Goal: Complete application form: Complete application form

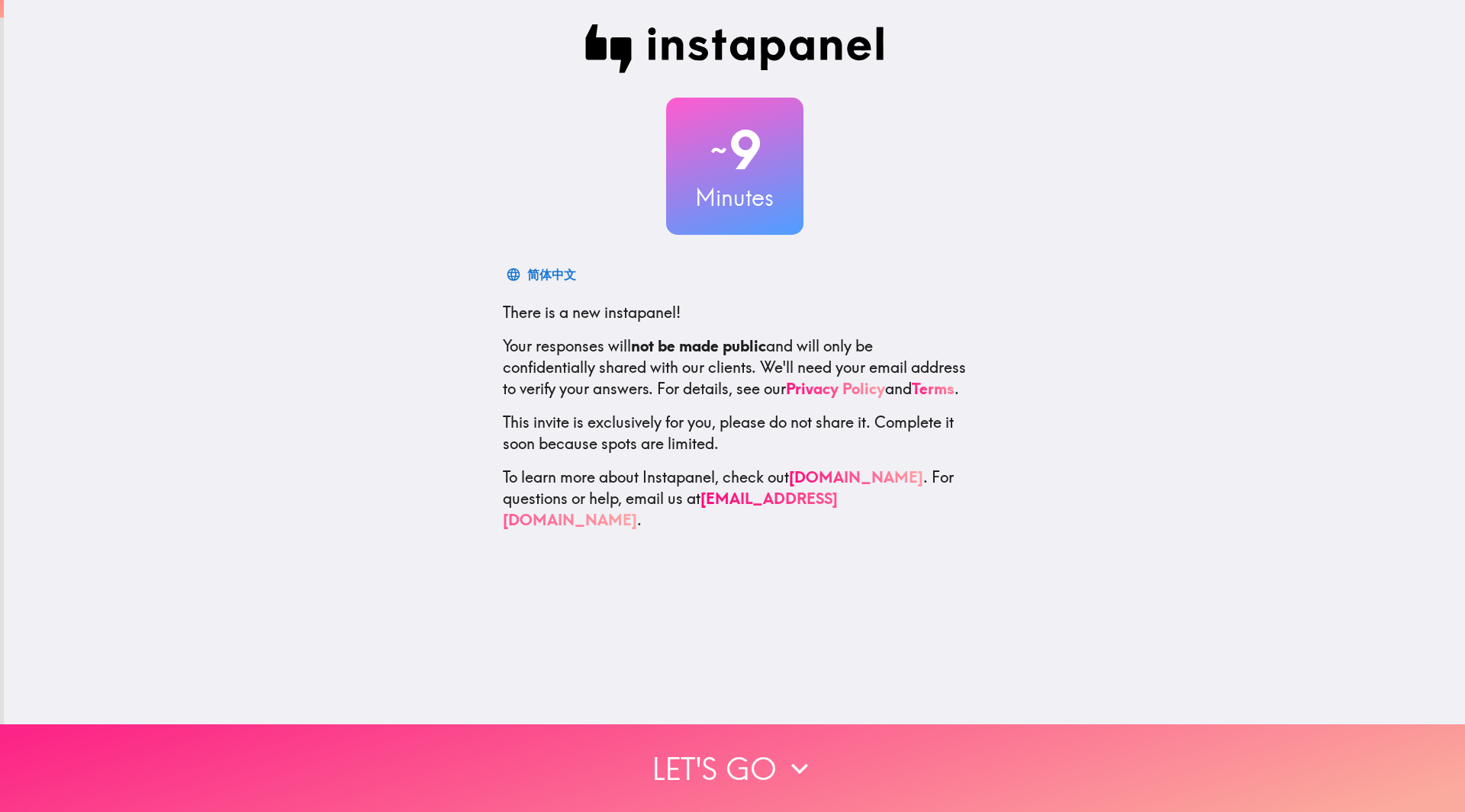
click at [788, 734] on button "Let's go" at bounding box center [732, 768] width 1465 height 88
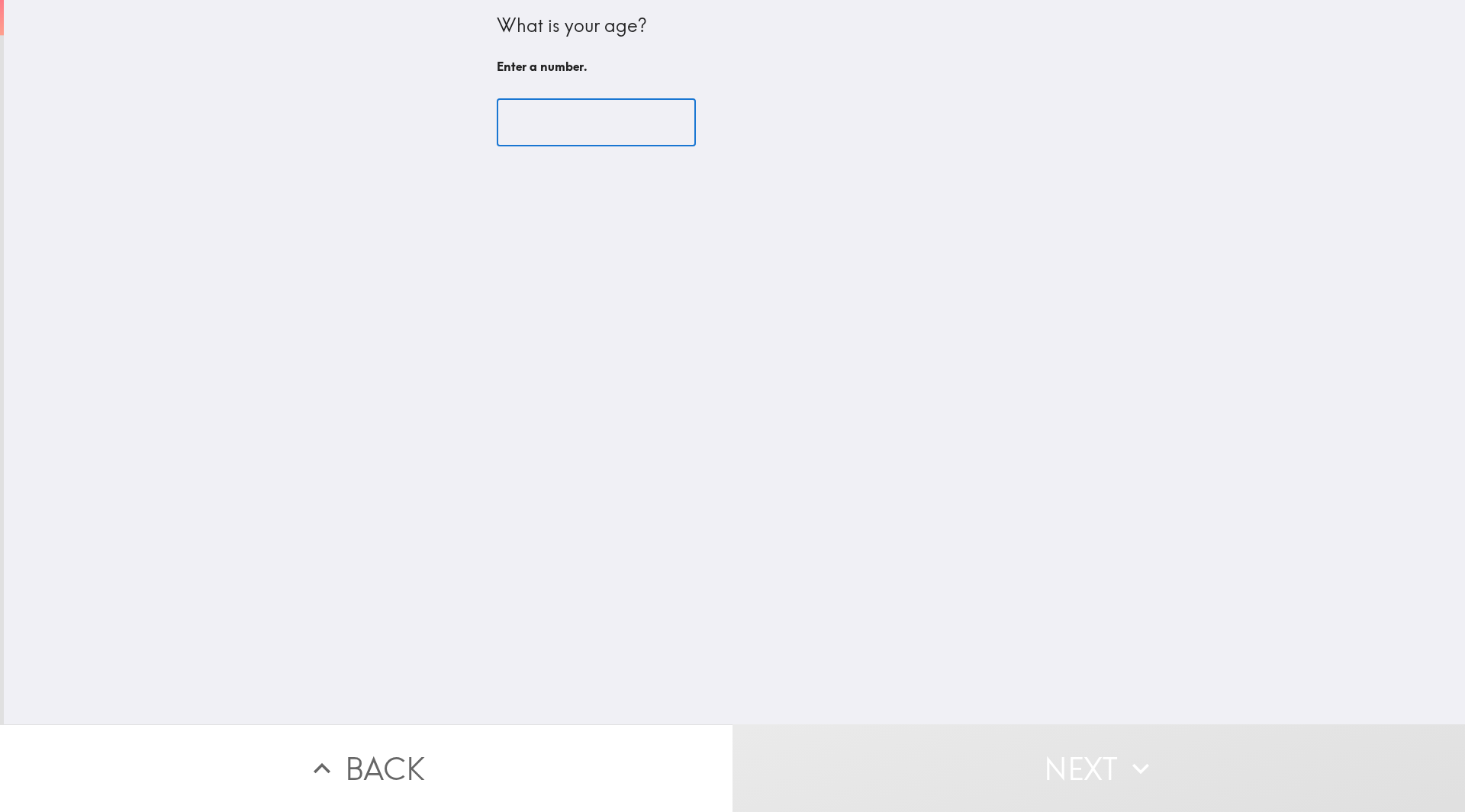
click at [554, 113] on input "number" at bounding box center [597, 123] width 199 height 47
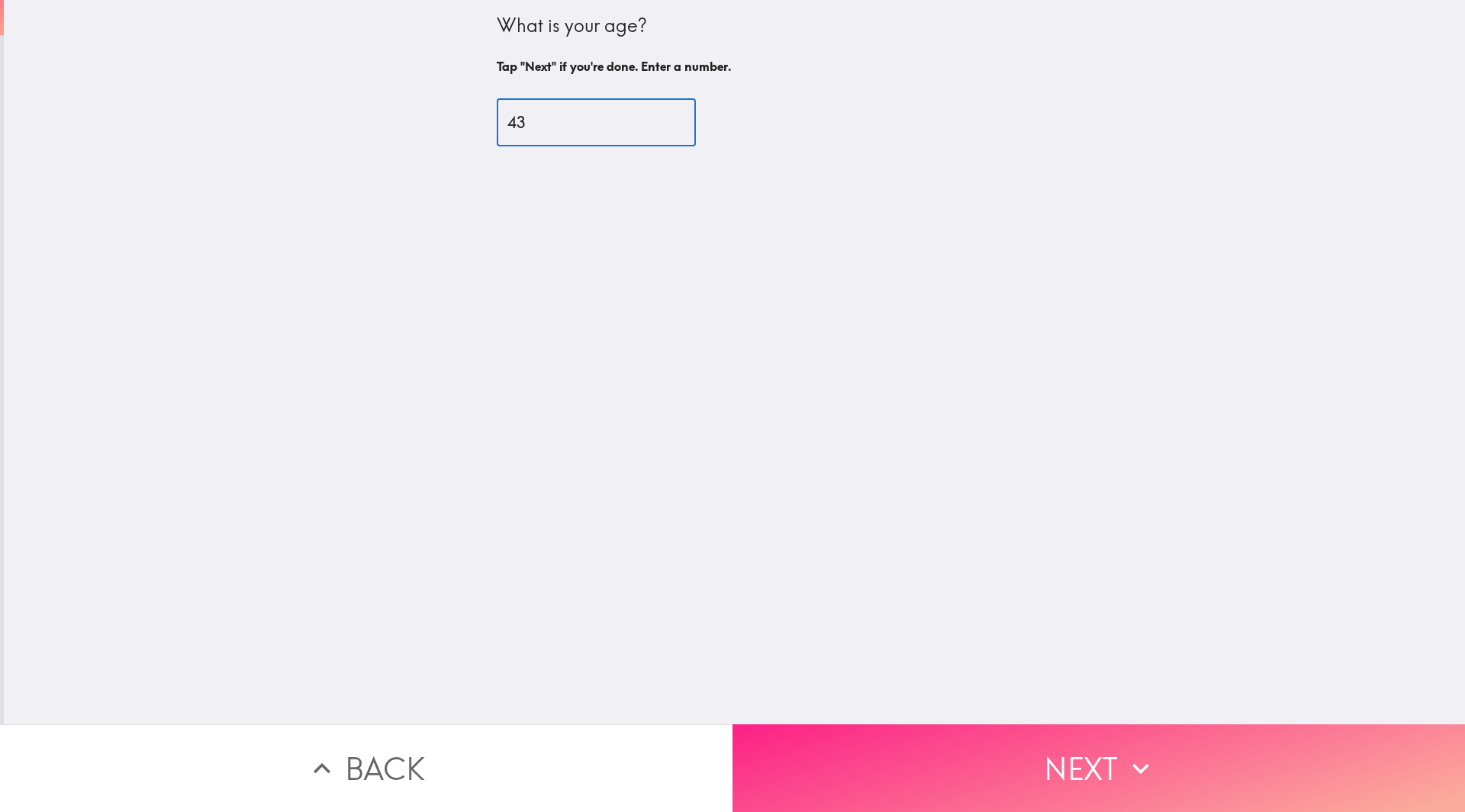
type input "43"
click at [957, 731] on button "Next" at bounding box center [1098, 768] width 732 height 88
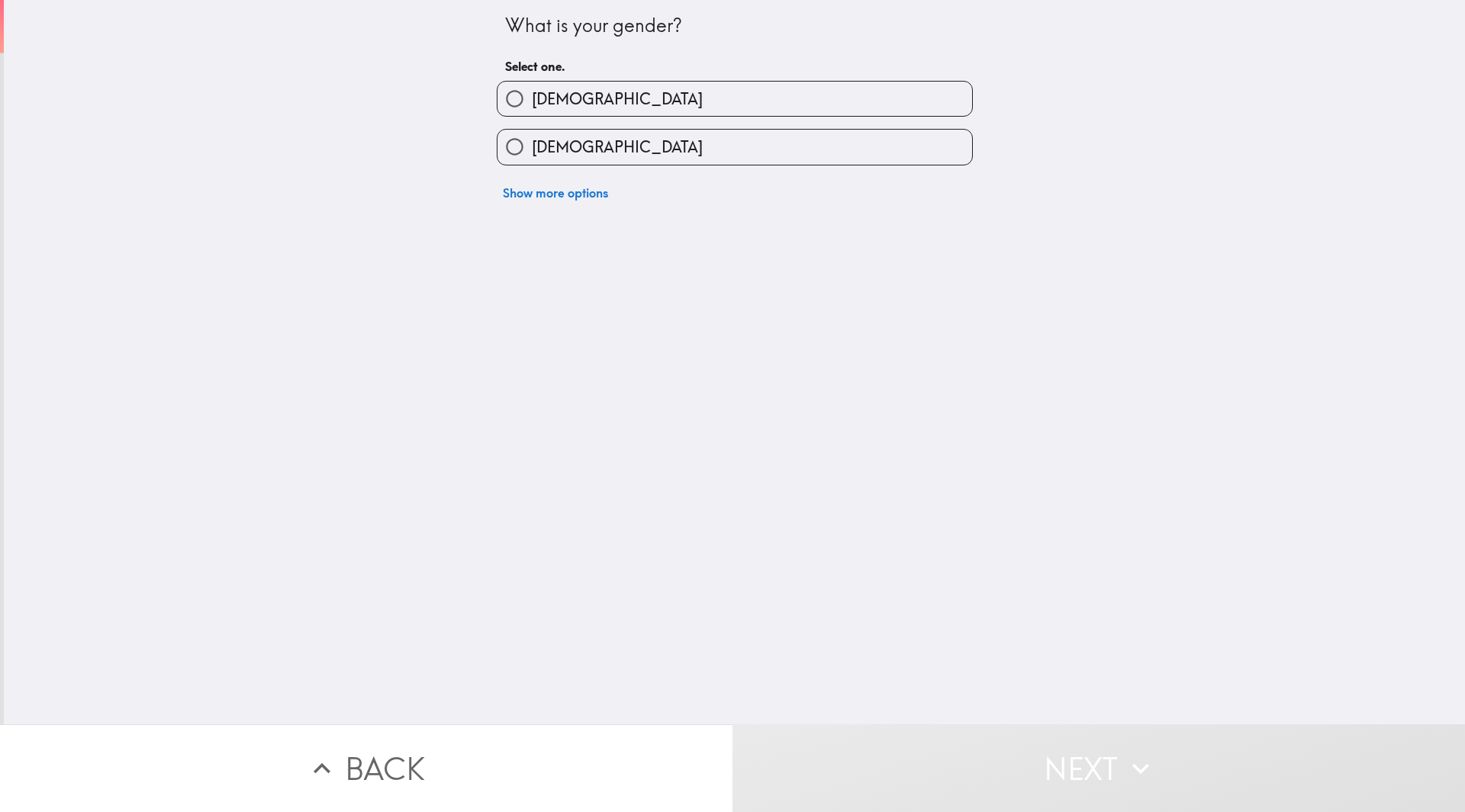
click at [545, 143] on span "[DEMOGRAPHIC_DATA]" at bounding box center [617, 147] width 171 height 21
click at [532, 143] on input "[DEMOGRAPHIC_DATA]" at bounding box center [513, 146] width 34 height 34
radio input "true"
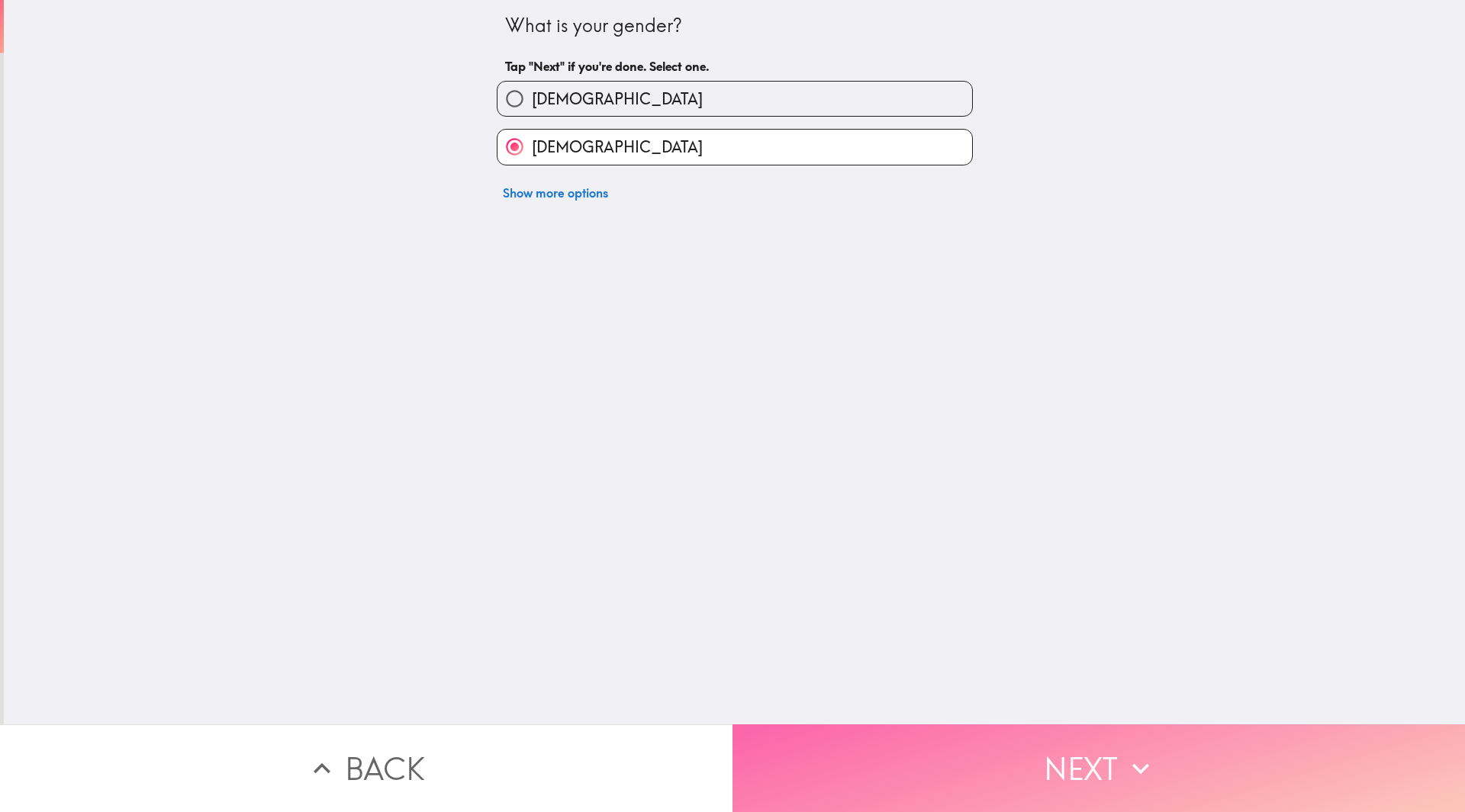
click at [1108, 724] on button "Next" at bounding box center [1098, 768] width 732 height 88
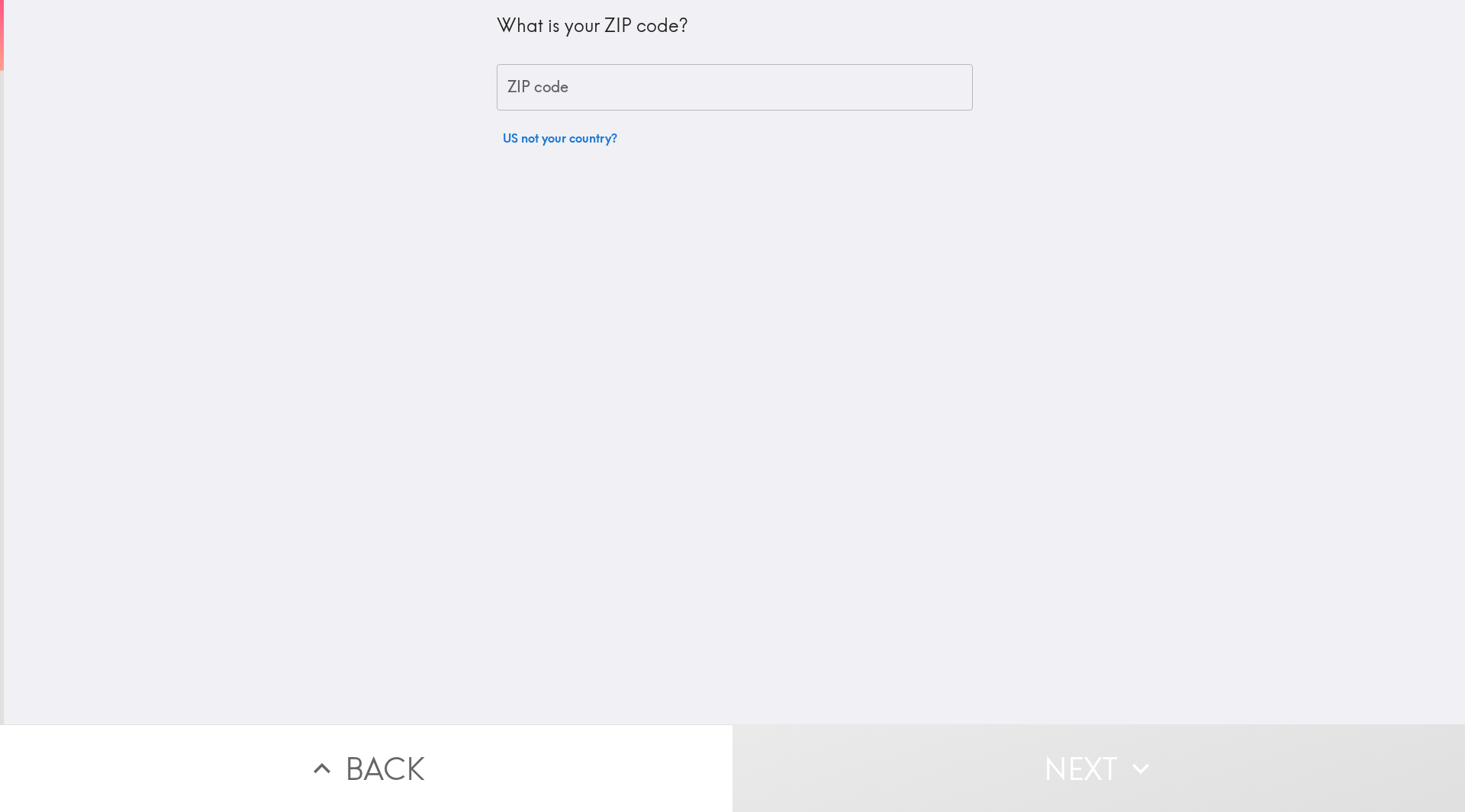
click at [609, 95] on input "ZIP code" at bounding box center [735, 87] width 476 height 47
type input "84081"
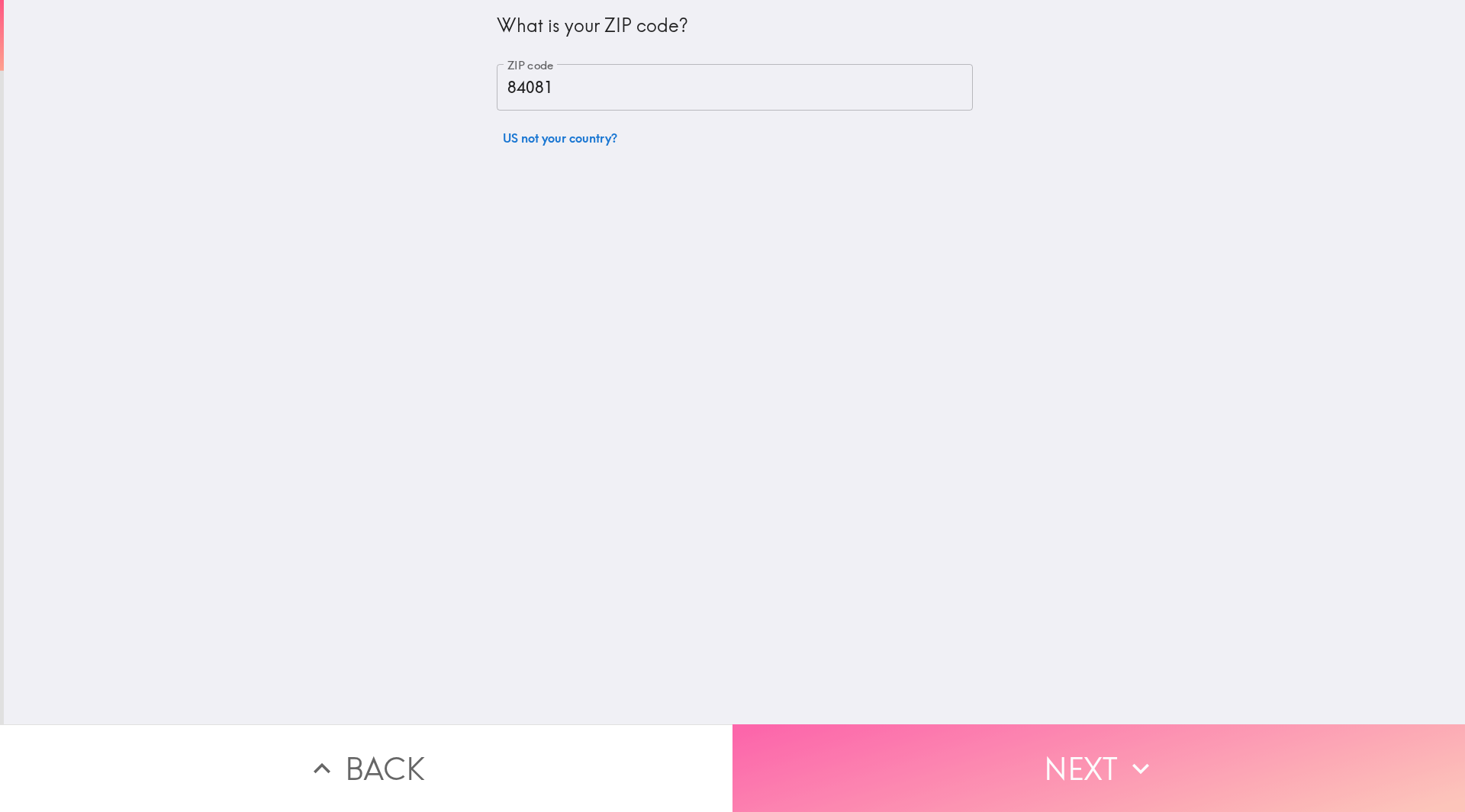
click at [1006, 724] on button "Next" at bounding box center [1098, 768] width 732 height 88
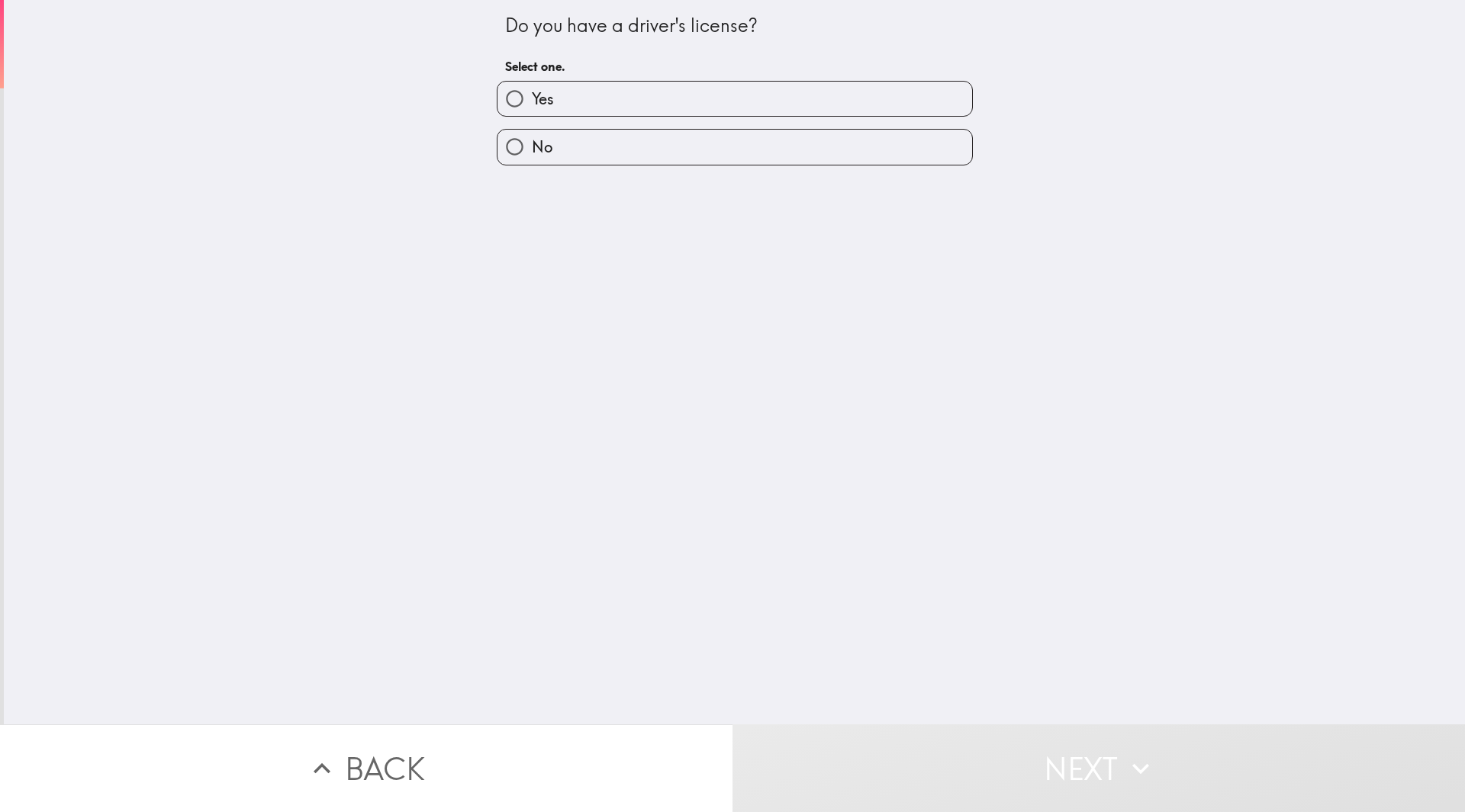
click at [597, 82] on label "Yes" at bounding box center [734, 98] width 475 height 34
click at [532, 82] on input "Yes" at bounding box center [513, 98] width 34 height 34
radio input "true"
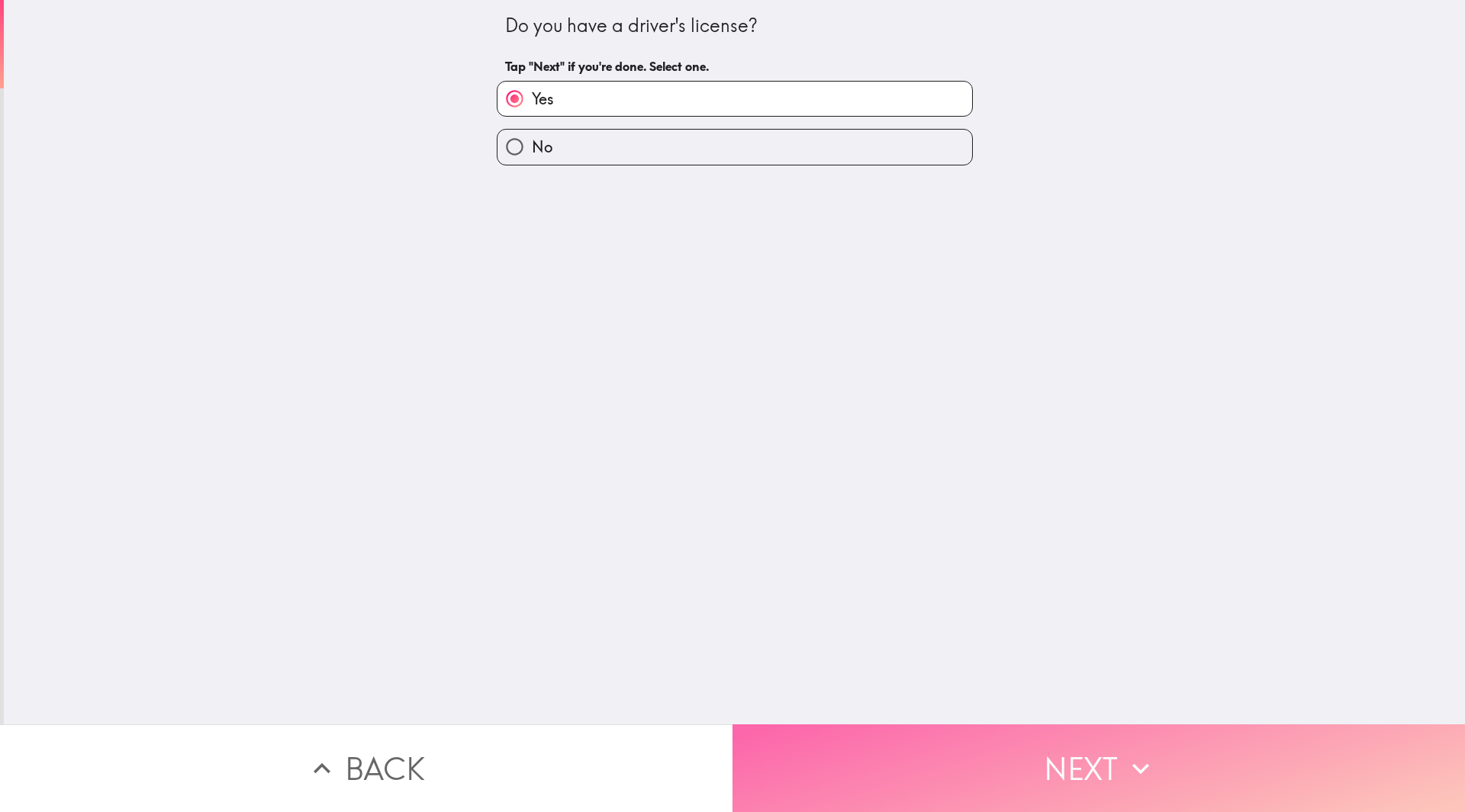
click at [982, 735] on button "Next" at bounding box center [1098, 768] width 732 height 88
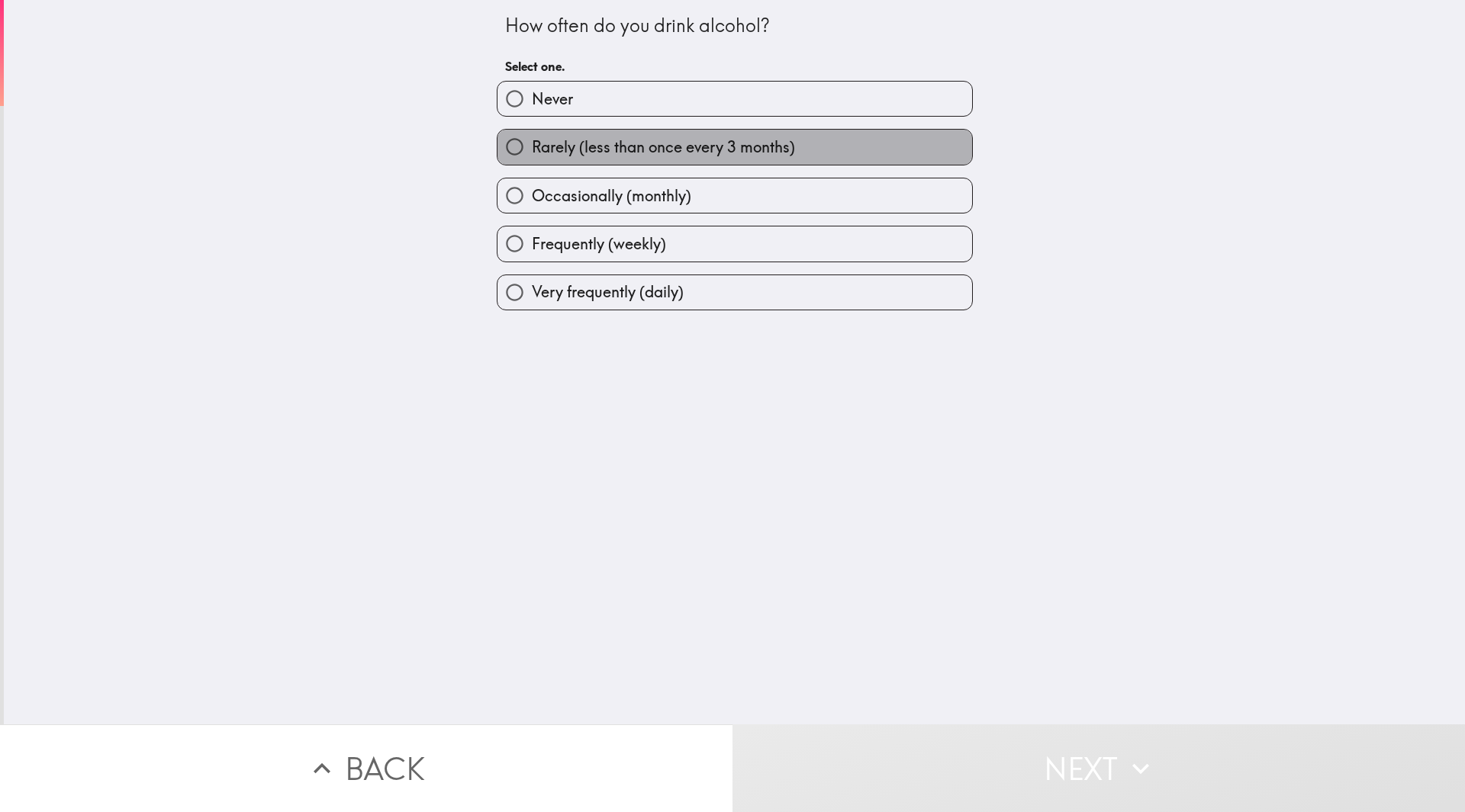
click at [651, 143] on span "Rarely (less than once every 3 months)" at bounding box center [663, 147] width 263 height 21
click at [532, 143] on input "Rarely (less than once every 3 months)" at bounding box center [513, 146] width 34 height 34
radio input "true"
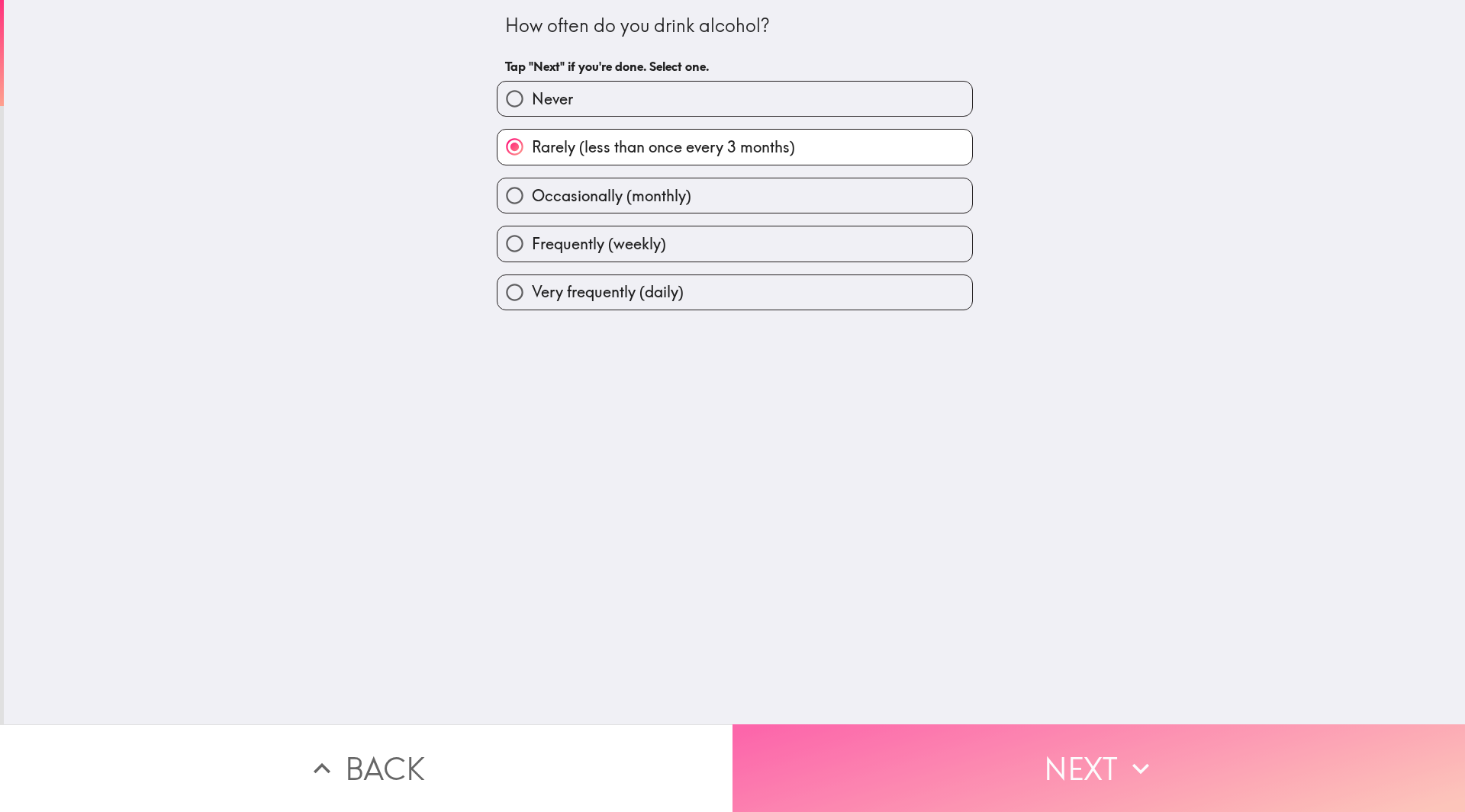
click at [1032, 763] on button "Next" at bounding box center [1098, 768] width 732 height 88
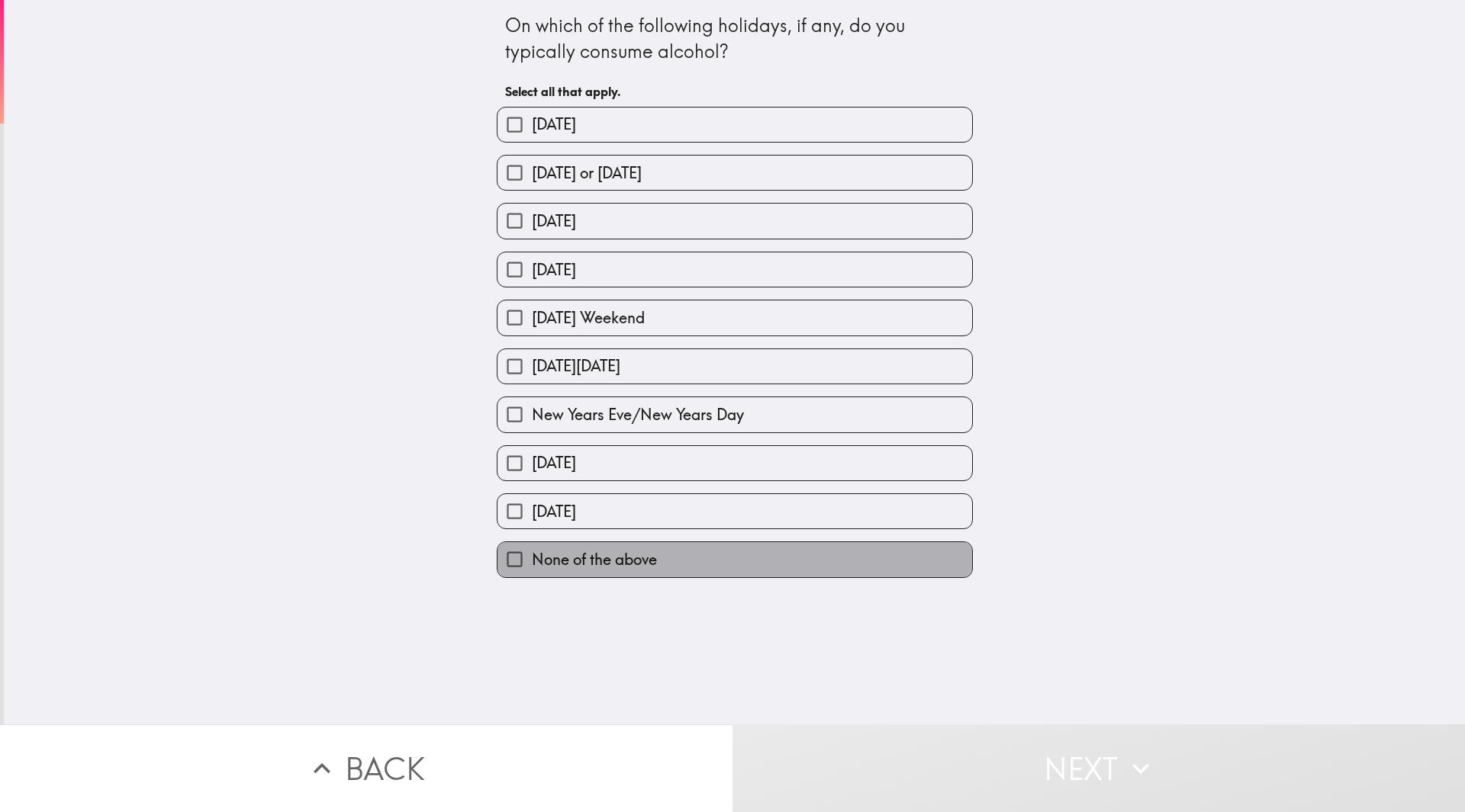
click at [578, 555] on span "None of the above" at bounding box center [594, 560] width 125 height 21
click at [532, 555] on input "None of the above" at bounding box center [513, 559] width 34 height 34
checkbox input "true"
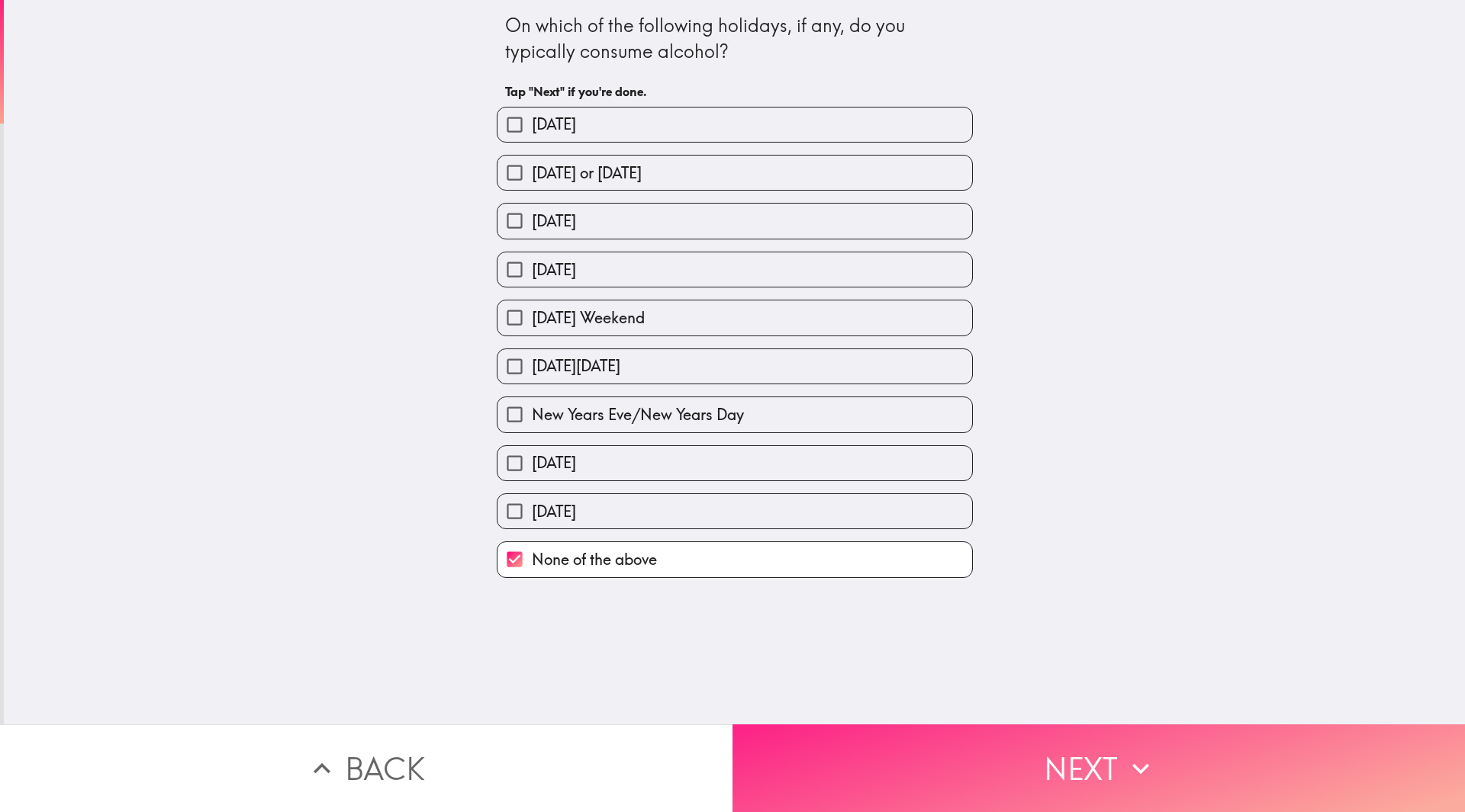
click at [1006, 768] on button "Next" at bounding box center [1098, 768] width 732 height 88
